Goal: Information Seeking & Learning: Learn about a topic

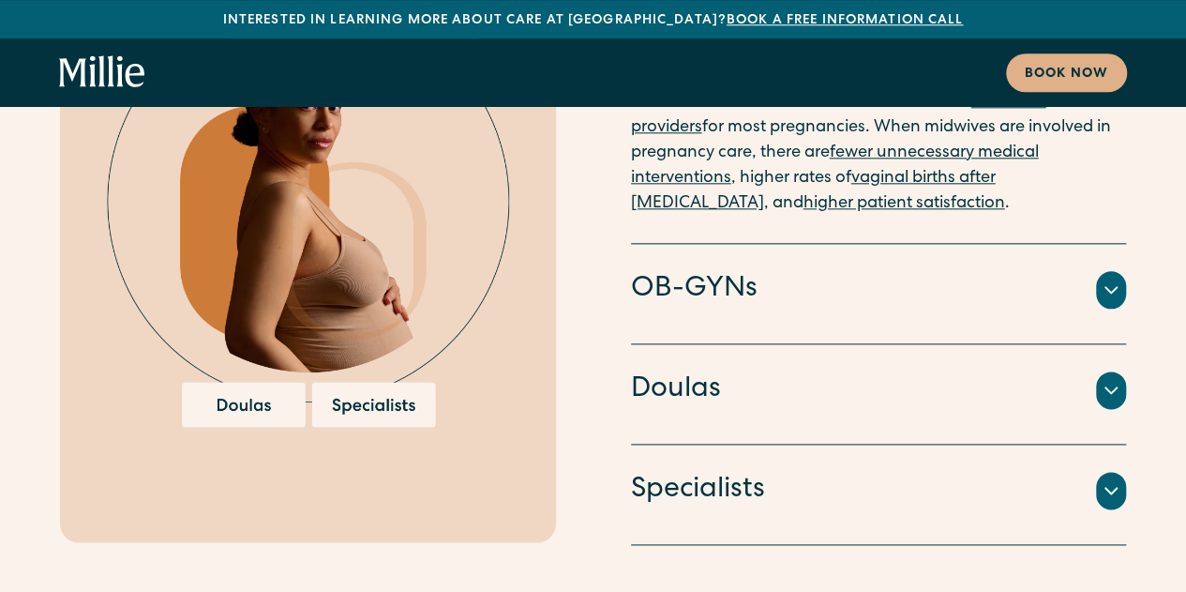
scroll to position [4558, 0]
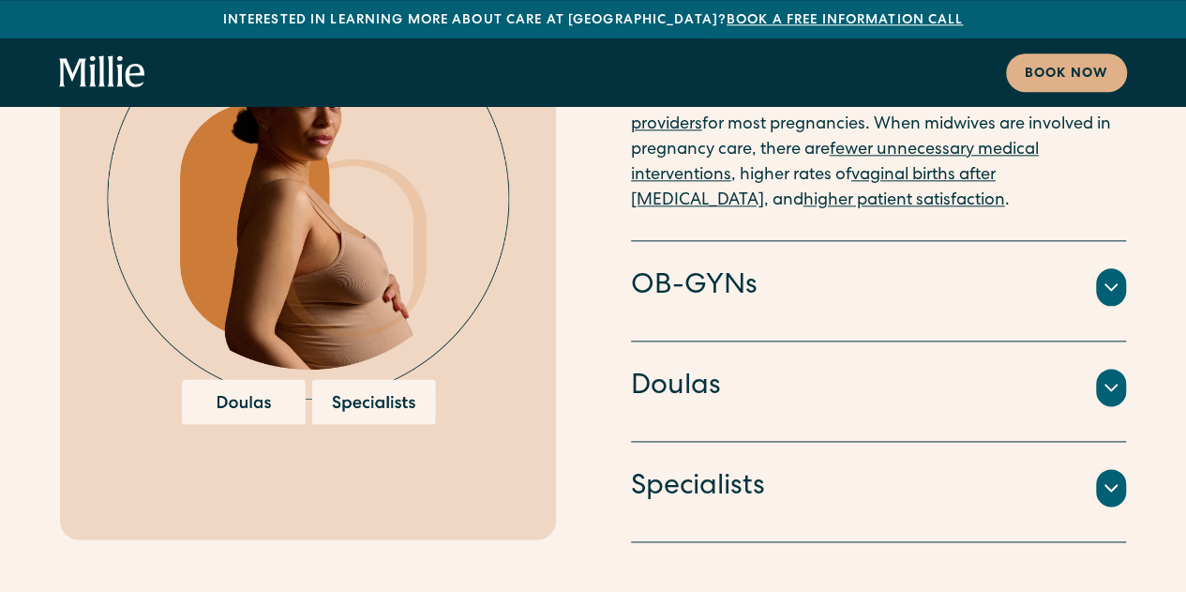
click at [1114, 276] on icon at bounding box center [1111, 287] width 22 height 22
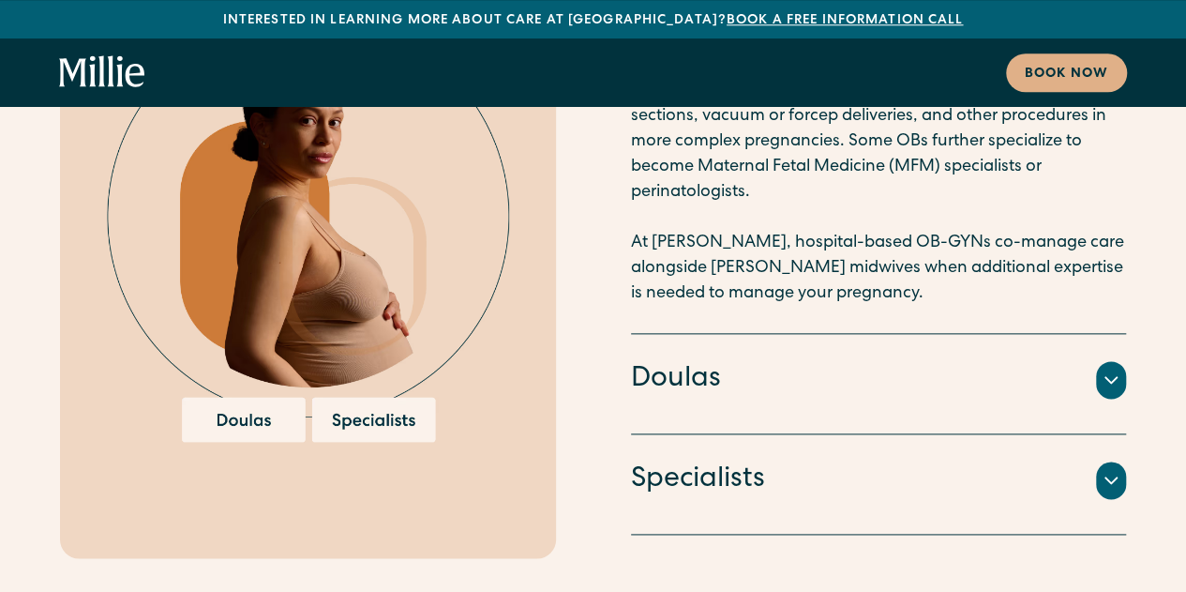
scroll to position [4539, 0]
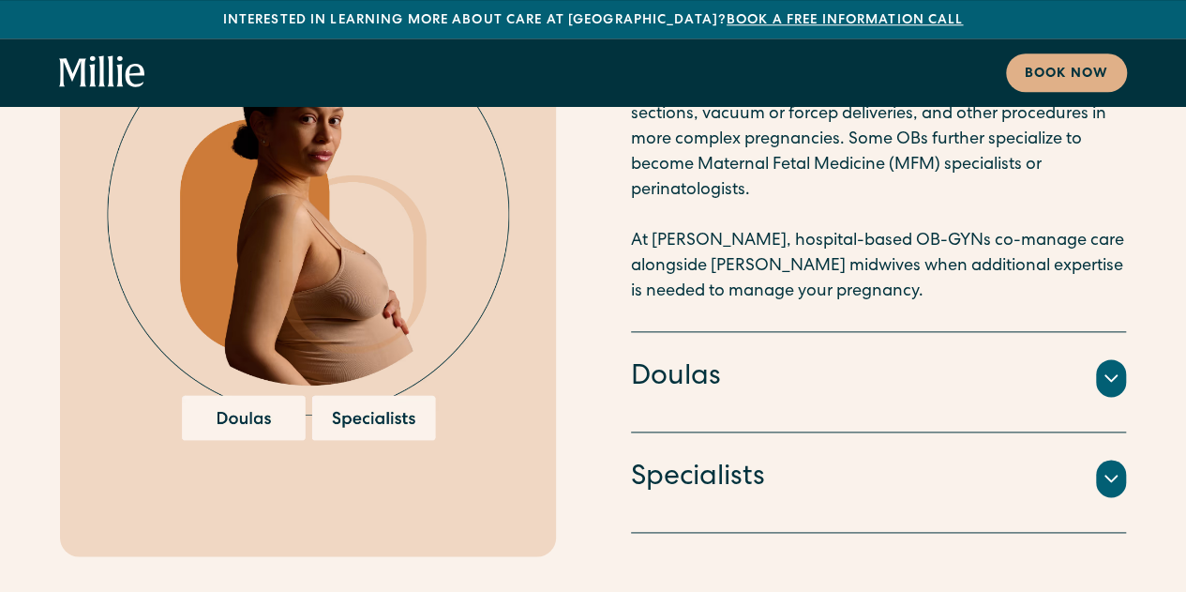
click at [918, 458] on div "Specialists" at bounding box center [879, 477] width 496 height 39
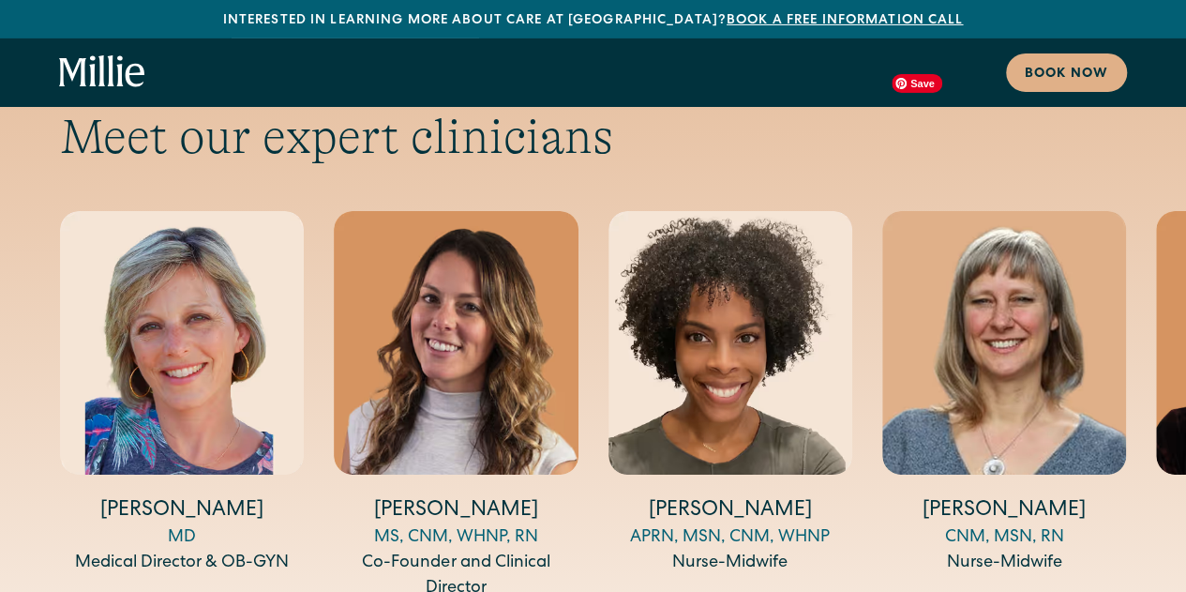
scroll to position [6789, 0]
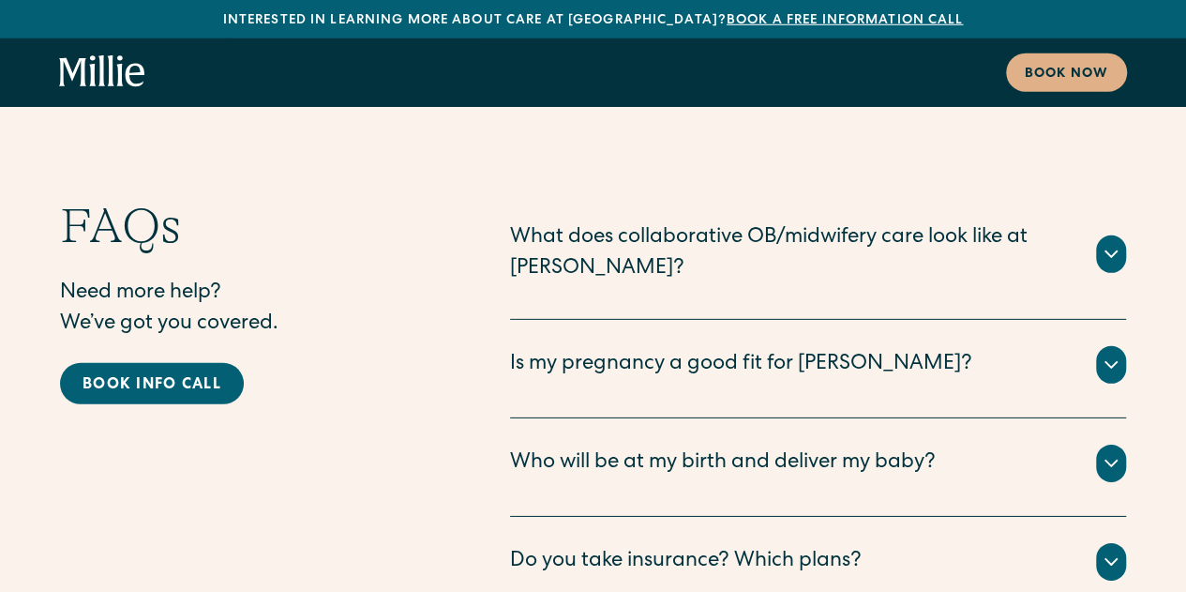
scroll to position [9838, 0]
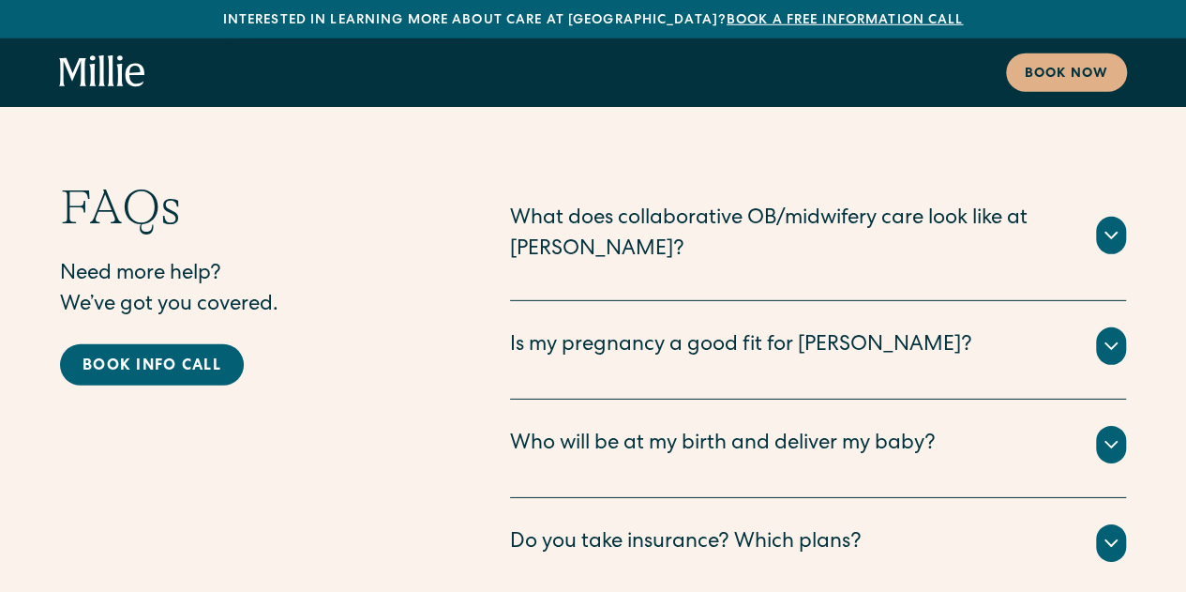
click at [1109, 343] on icon at bounding box center [1110, 346] width 11 height 6
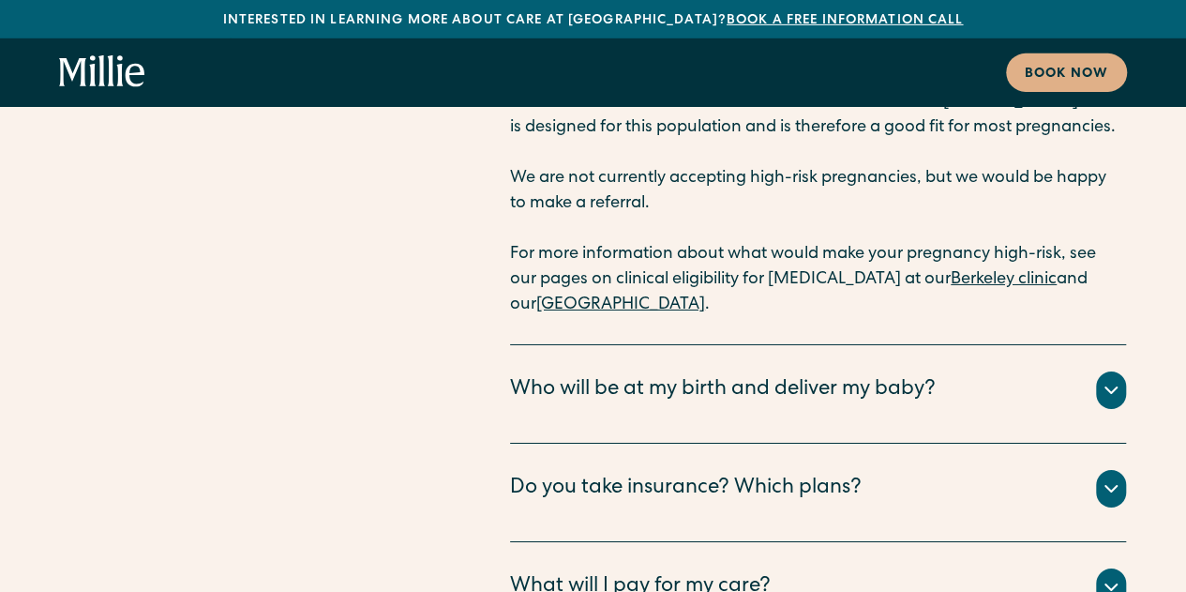
scroll to position [10147, 0]
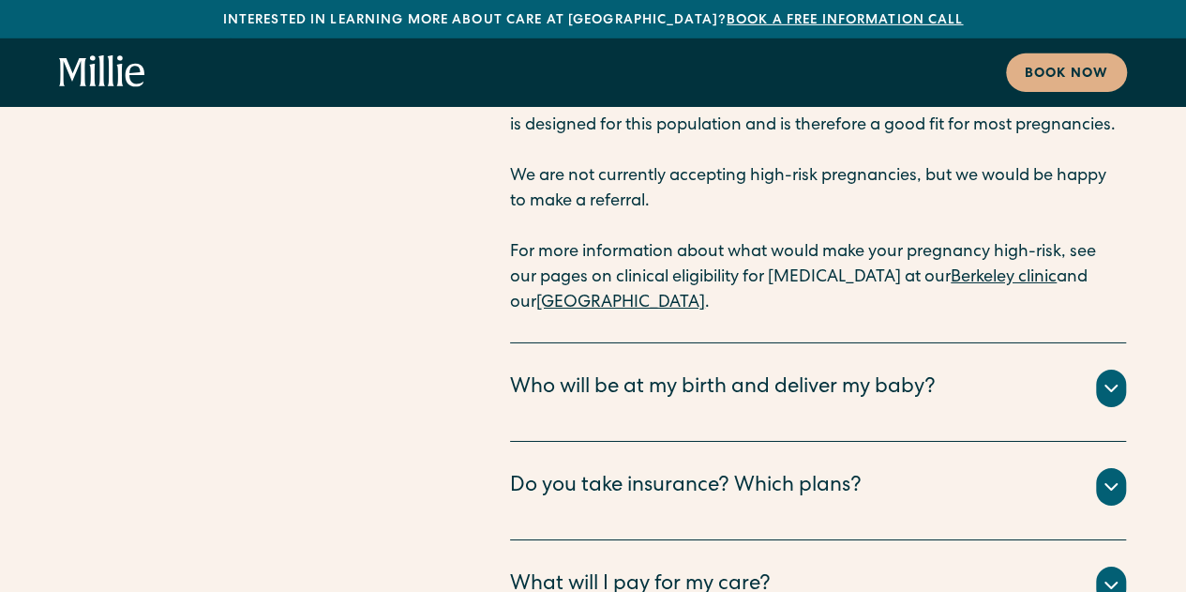
click at [1106, 475] on icon at bounding box center [1111, 486] width 22 height 22
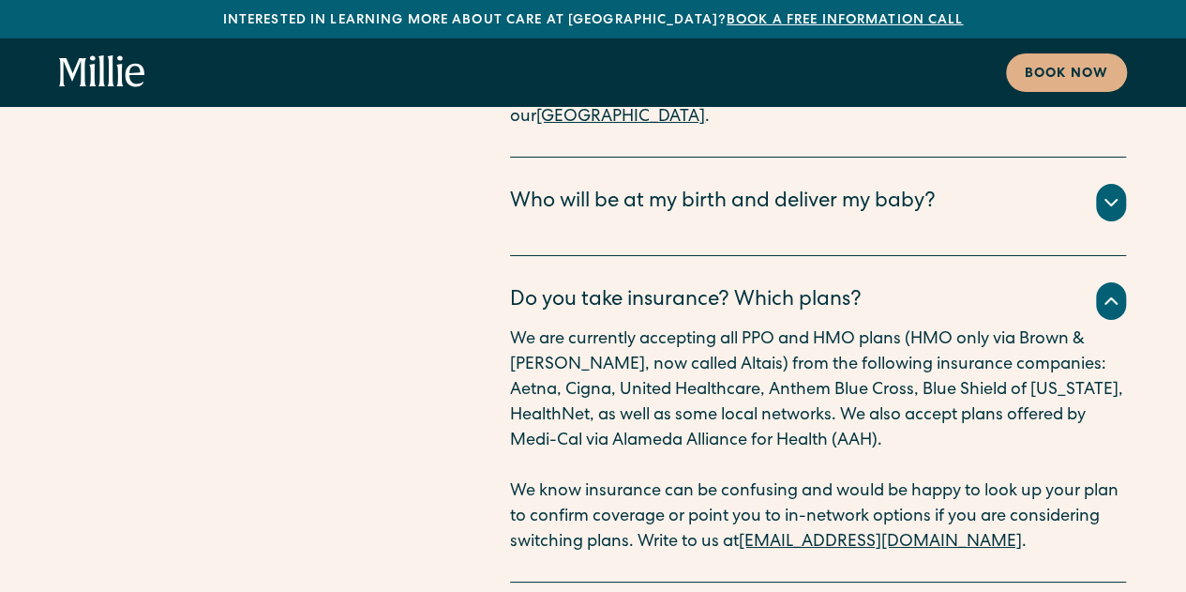
scroll to position [10368, 0]
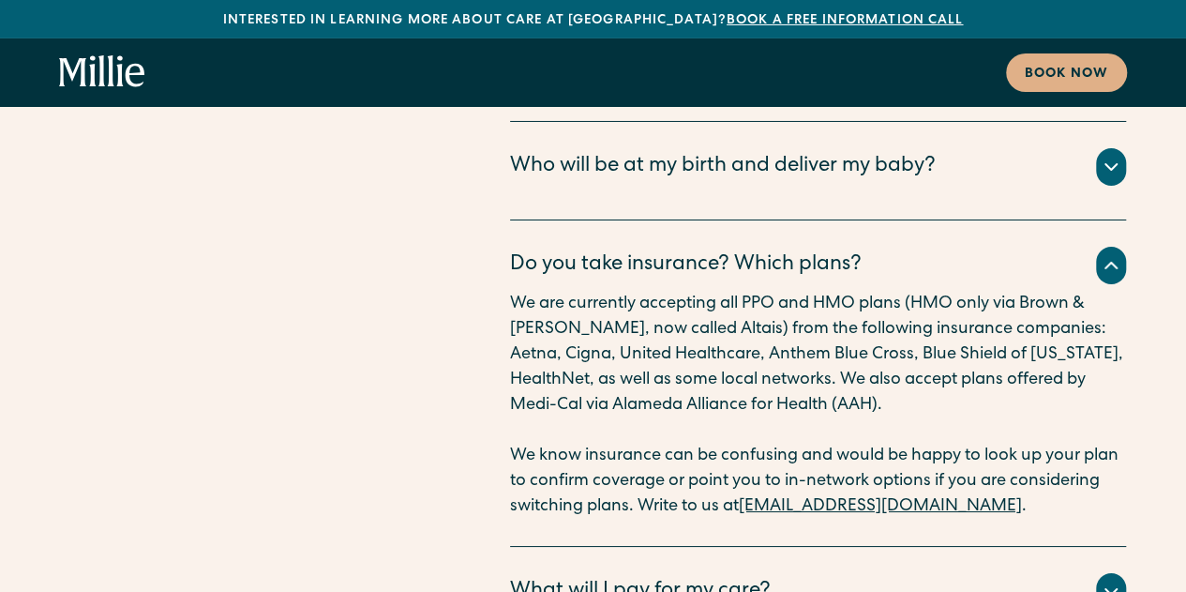
click at [1112, 580] on icon at bounding box center [1111, 591] width 22 height 22
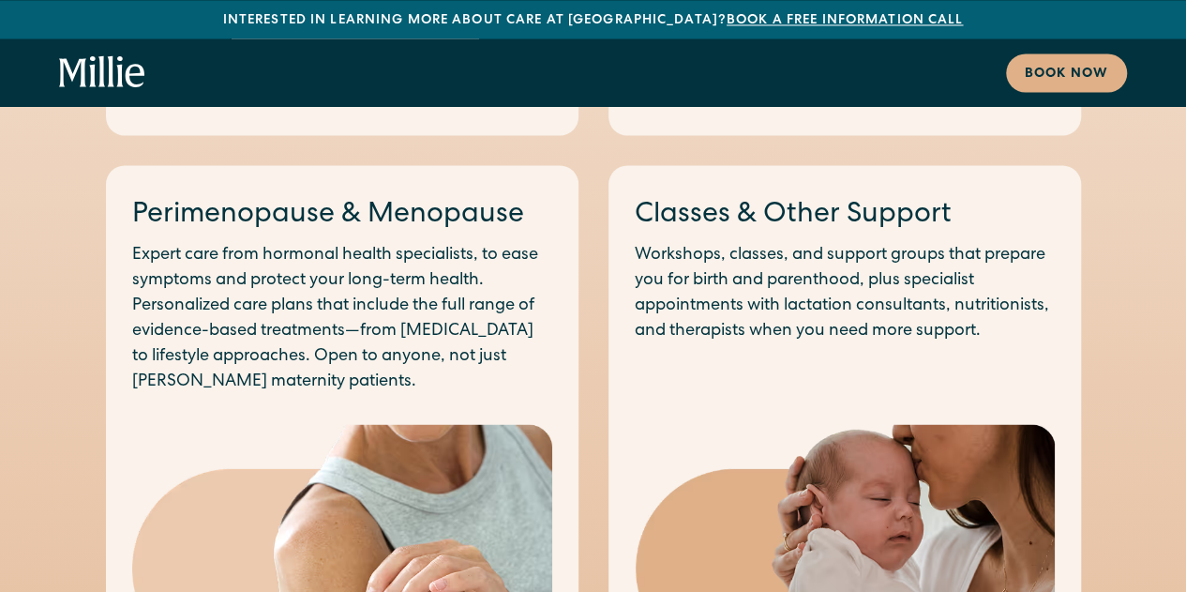
scroll to position [1609, 0]
